Goal: Task Accomplishment & Management: Manage account settings

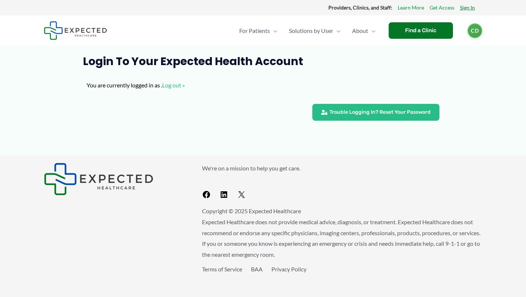
click at [469, 10] on link "Sign In" at bounding box center [467, 8] width 15 height 10
click at [364, 32] on span "About" at bounding box center [360, 31] width 16 height 26
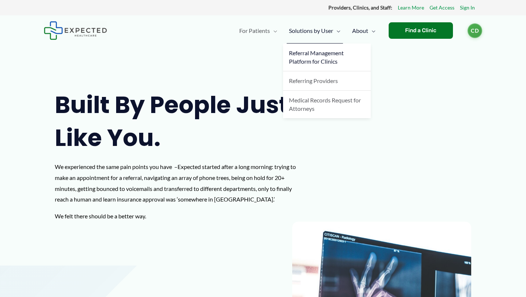
click at [319, 62] on span "Referral Management Platform for Clinics" at bounding box center [316, 56] width 55 height 15
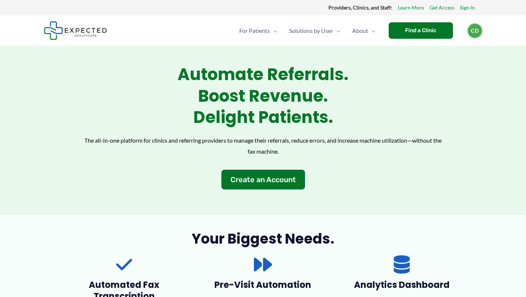
click at [83, 33] on img at bounding box center [75, 30] width 63 height 19
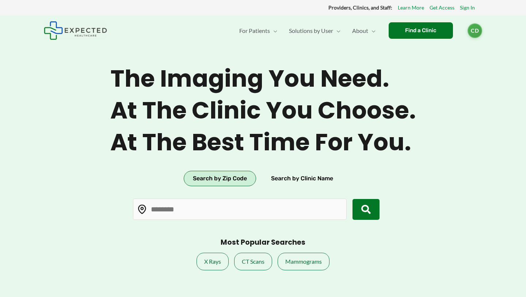
type input "*****"
click at [447, 53] on link "Profile" at bounding box center [457, 52] width 50 height 17
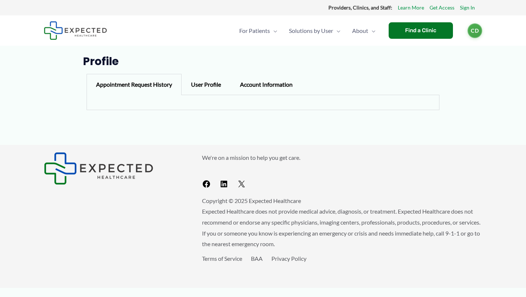
click at [212, 86] on div "User Profile" at bounding box center [206, 84] width 49 height 21
click at [264, 84] on div "Account Information" at bounding box center [267, 84] width 72 height 21
click at [130, 86] on div "Appointment Request History" at bounding box center [134, 84] width 95 height 21
